Goal: Task Accomplishment & Management: Use online tool/utility

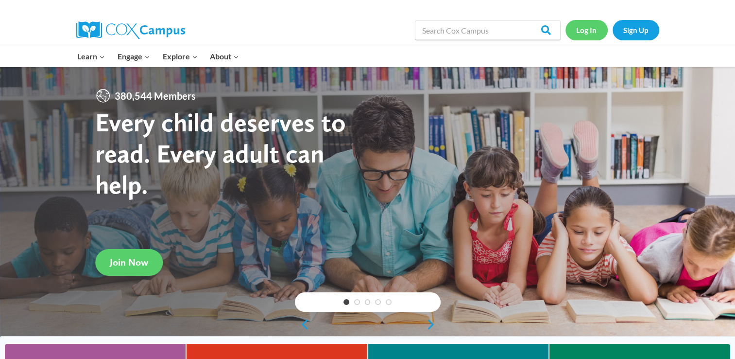
click at [586, 31] on link "Log In" at bounding box center [587, 30] width 42 height 20
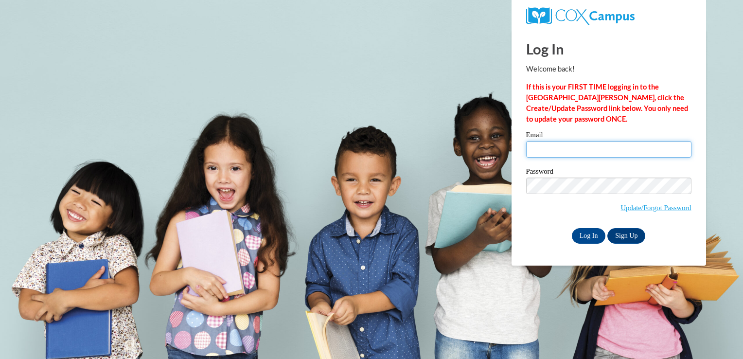
click at [533, 150] on input "Email" at bounding box center [608, 149] width 165 height 17
type input "deannaemerylee@gmail.com"
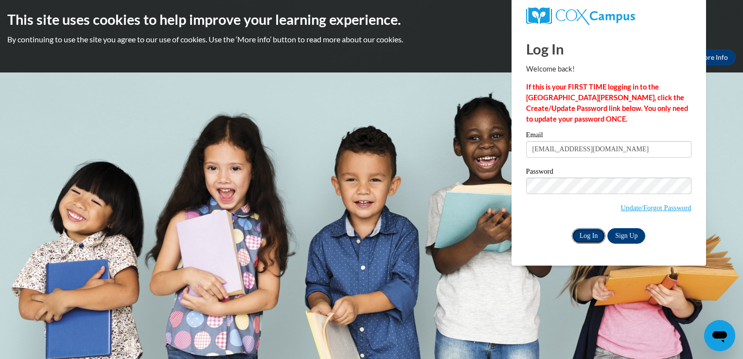
click at [586, 234] on input "Log In" at bounding box center [589, 236] width 34 height 16
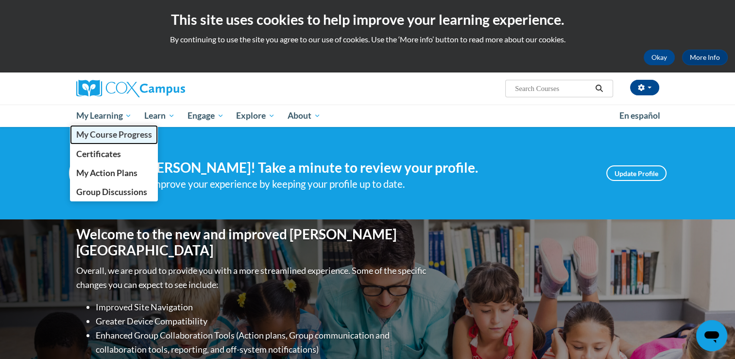
click at [95, 133] on span "My Course Progress" at bounding box center [114, 134] width 76 height 10
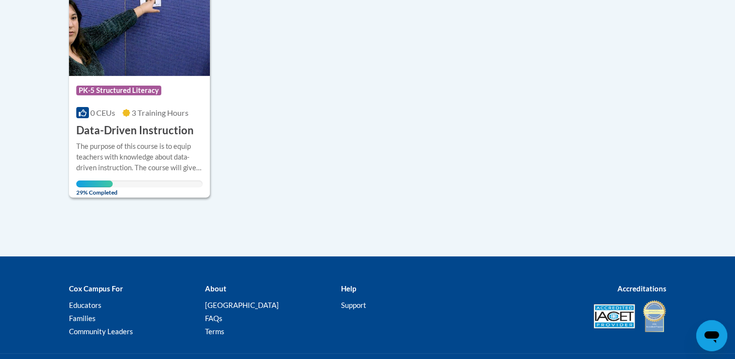
scroll to position [267, 0]
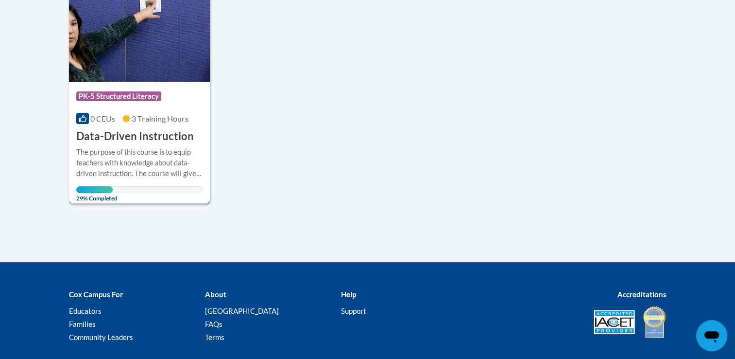
click at [114, 69] on img at bounding box center [139, 32] width 141 height 99
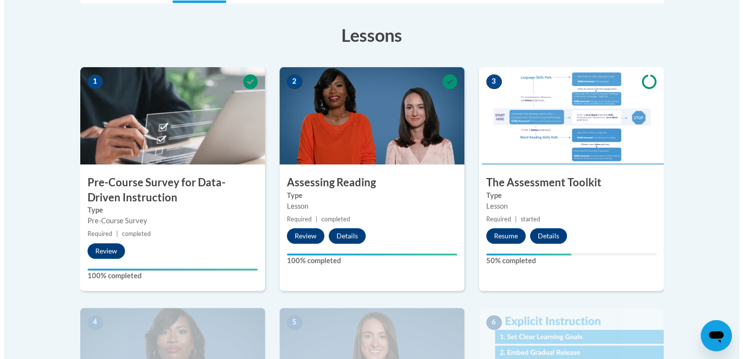
scroll to position [261, 0]
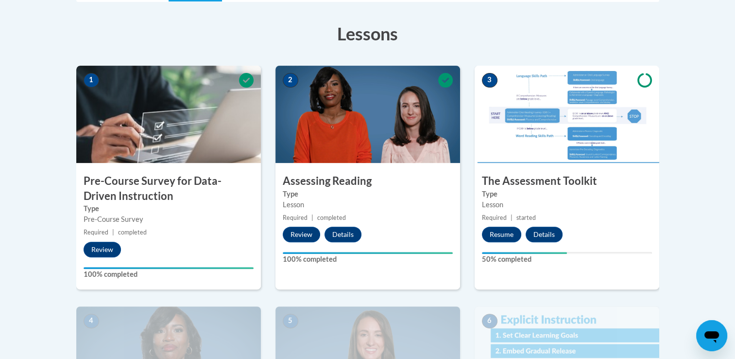
click at [733, 176] on body "This site uses cookies to help improve your learning experience. By continuing …" at bounding box center [367, 335] width 735 height 1192
click at [502, 235] on button "Resume" at bounding box center [501, 234] width 39 height 16
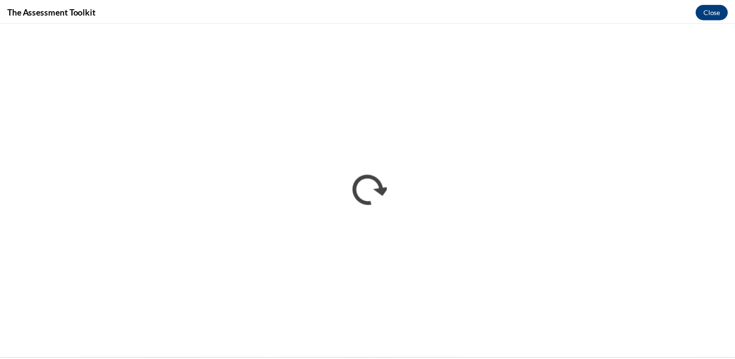
scroll to position [0, 0]
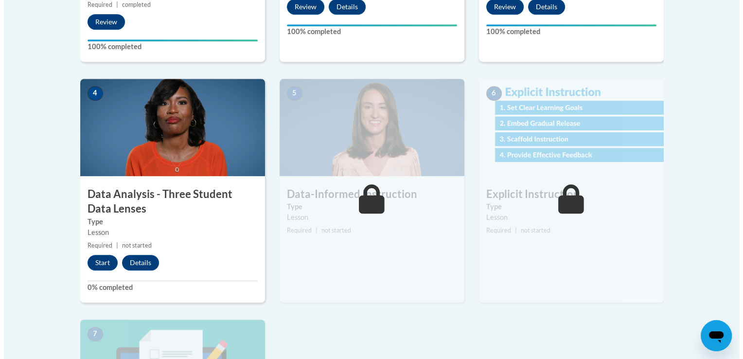
scroll to position [490, 0]
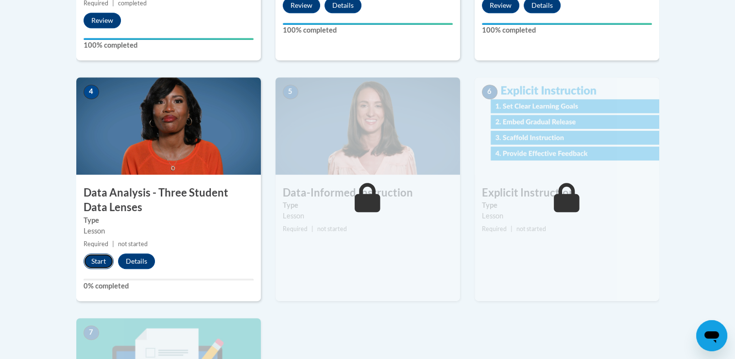
click at [99, 258] on button "Start" at bounding box center [99, 261] width 30 height 16
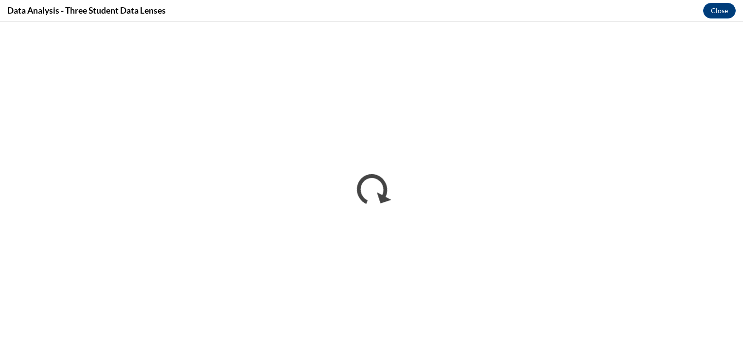
scroll to position [0, 0]
